Goal: Use online tool/utility: Utilize a website feature to perform a specific function

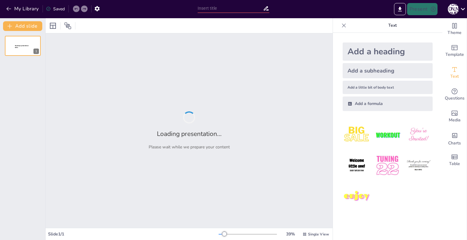
type input "Соціальні норми: Визначення та їх роль у суспільстві"
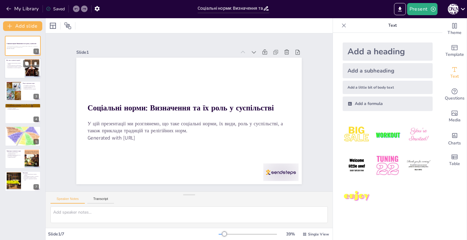
click at [22, 64] on p "Соціальні норми визначають правила взаємин." at bounding box center [15, 64] width 15 height 2
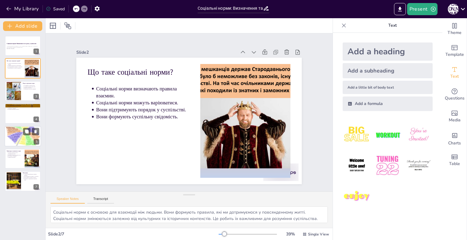
click at [17, 132] on p "Роль релігії у соціальних взаєминах." at bounding box center [24, 132] width 32 height 1
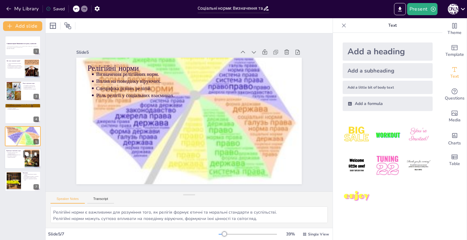
click at [25, 158] on div at bounding box center [31, 159] width 25 height 19
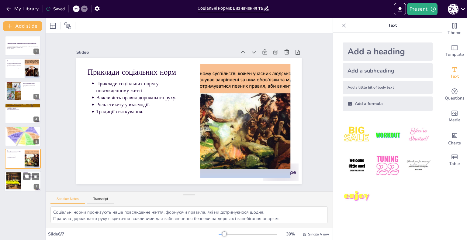
click at [19, 180] on div at bounding box center [13, 181] width 25 height 19
type textarea "Соціальні норми визначають, як ми взаємодіємо один з одним, формуючи основи для…"
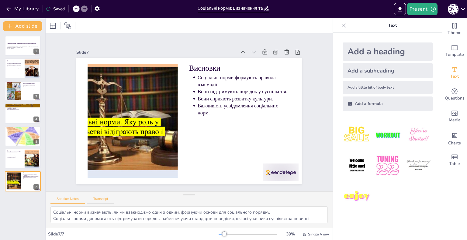
click at [101, 198] on button "Transcript" at bounding box center [100, 200] width 27 height 7
click at [349, 133] on img at bounding box center [356, 135] width 28 height 28
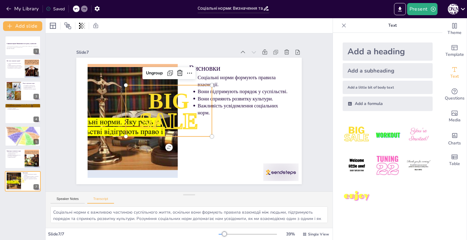
click at [348, 132] on img at bounding box center [356, 135] width 28 height 28
click at [343, 129] on img at bounding box center [356, 135] width 28 height 28
click at [386, 134] on img at bounding box center [387, 135] width 28 height 28
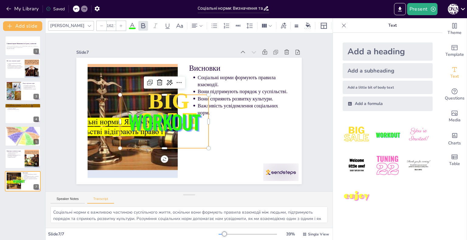
click at [417, 136] on img at bounding box center [418, 135] width 28 height 28
type input "162.7"
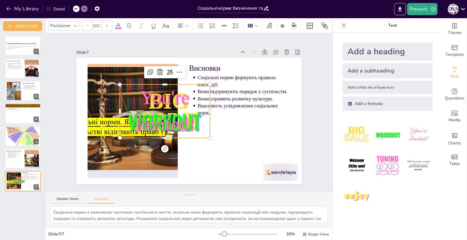
click at [347, 168] on img at bounding box center [356, 166] width 28 height 28
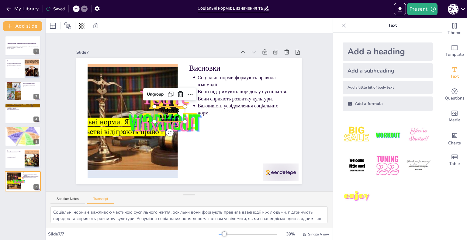
click at [377, 159] on img at bounding box center [387, 166] width 28 height 28
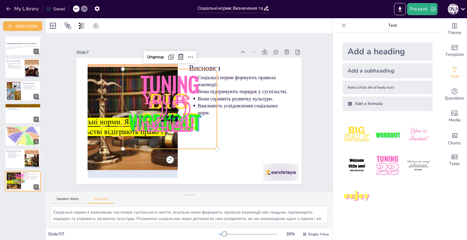
click at [77, 7] on div at bounding box center [76, 8] width 7 height 7
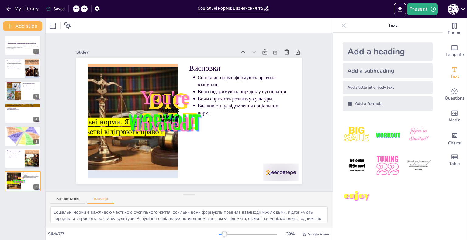
click at [77, 7] on div at bounding box center [76, 8] width 7 height 7
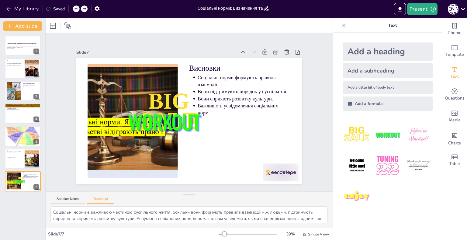
click at [77, 7] on div at bounding box center [76, 8] width 7 height 7
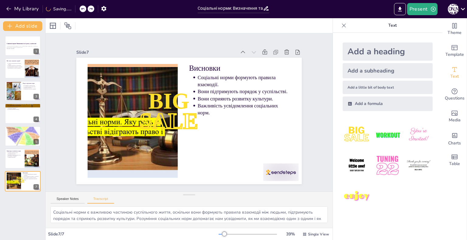
click at [77, 7] on div "My Library Saving......" at bounding box center [54, 8] width 109 height 11
click at [77, 15] on div "My Library Saved" at bounding box center [97, 8] width 194 height 17
click at [77, 8] on icon at bounding box center [76, 9] width 4 height 4
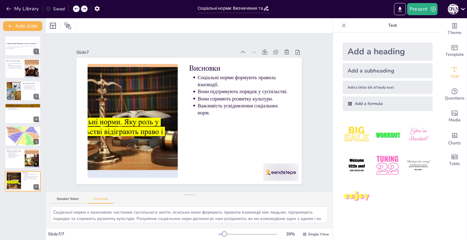
click at [77, 8] on icon at bounding box center [76, 9] width 4 height 4
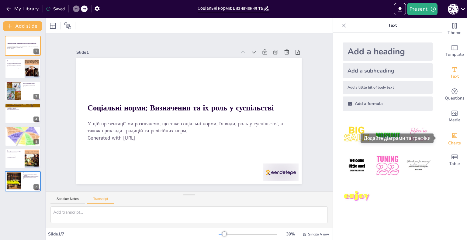
drag, startPoint x: 449, startPoint y: 136, endPoint x: 447, endPoint y: 132, distance: 4.8
click at [451, 134] on icon "Add charts and graphs" at bounding box center [454, 135] width 6 height 6
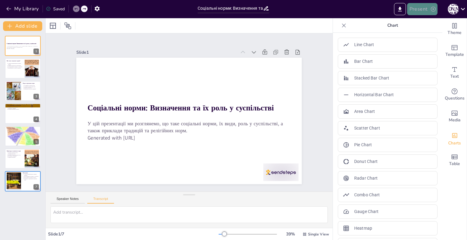
click at [419, 9] on button "Present" at bounding box center [422, 9] width 30 height 12
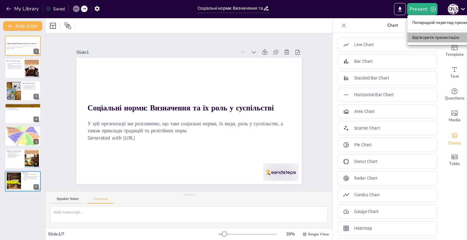
click at [428, 37] on font "Відтворити презентацію" at bounding box center [435, 37] width 47 height 5
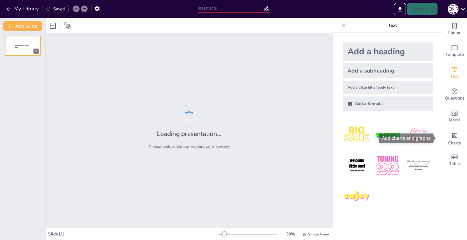
type input "Соціальні норми: Визначення та їх роль у суспільстві"
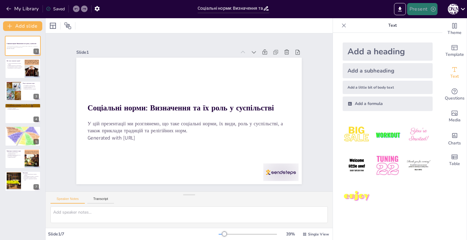
click at [433, 7] on icon "button" at bounding box center [432, 9] width 5 height 5
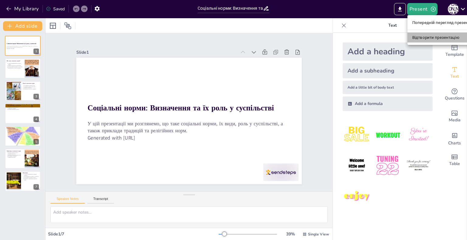
click at [435, 39] on font "Відтворити презентацію" at bounding box center [435, 37] width 47 height 5
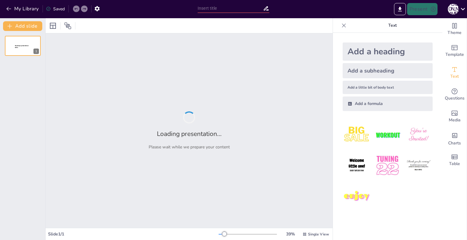
type input "Соціальні норми: Визначення та їх роль у суспільстві"
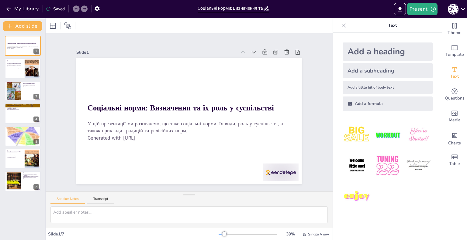
click at [440, 8] on div "Present Н К" at bounding box center [369, 9] width 194 height 12
click at [437, 13] on div "Present" at bounding box center [415, 9] width 45 height 12
click at [431, 9] on icon "button" at bounding box center [433, 9] width 6 height 6
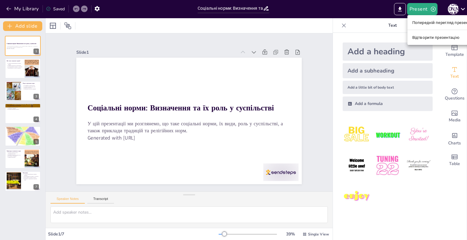
click at [426, 23] on font "Попередній перегляд презентації" at bounding box center [444, 22] width 64 height 5
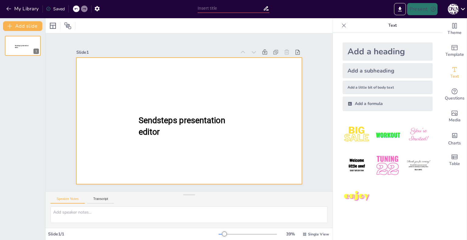
type input "Соціальні норми: Визначення та їх роль у суспільстві"
